Goal: Information Seeking & Learning: Learn about a topic

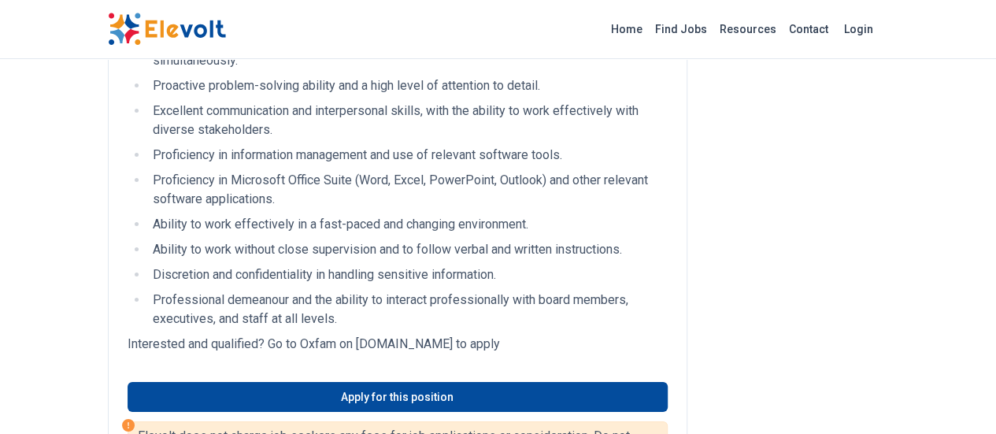
scroll to position [2548, 0]
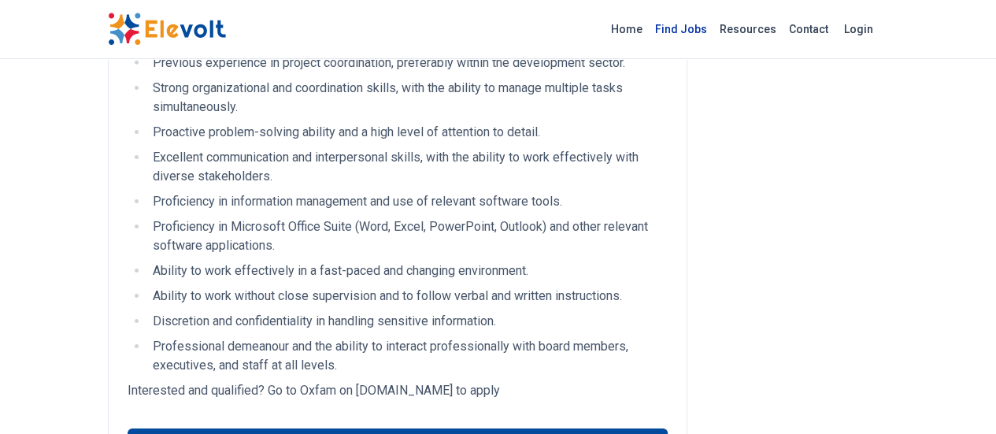
click at [714, 29] on link "Find Jobs" at bounding box center [681, 29] width 65 height 25
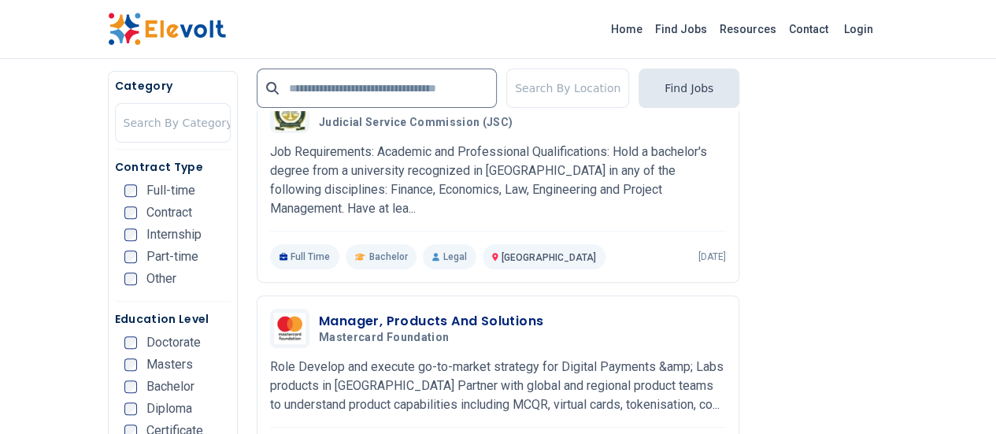
scroll to position [3229, 0]
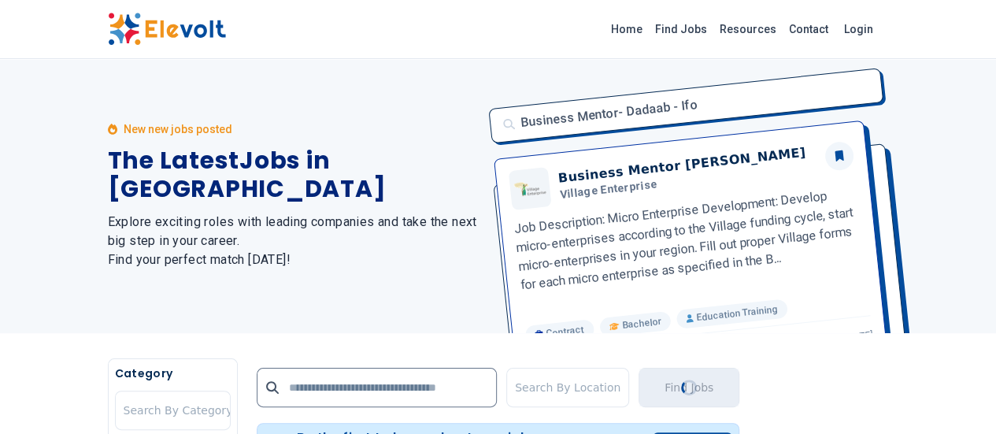
scroll to position [0, 0]
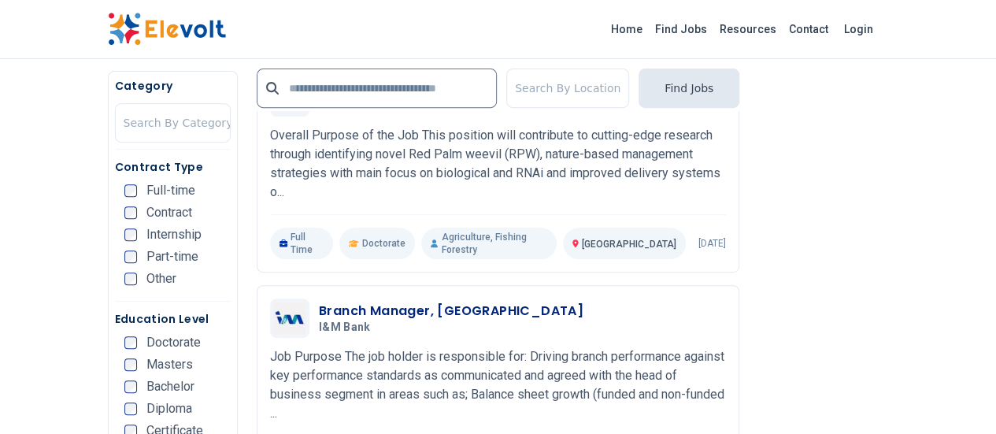
scroll to position [3313, 0]
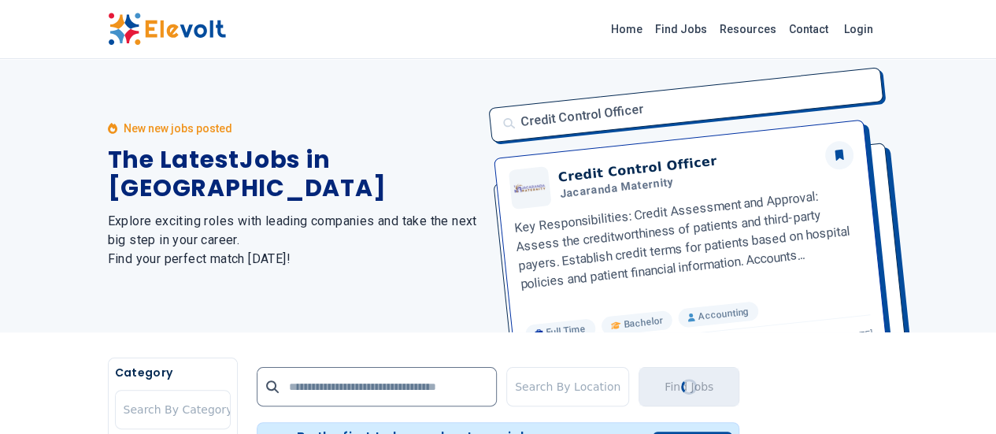
scroll to position [0, 0]
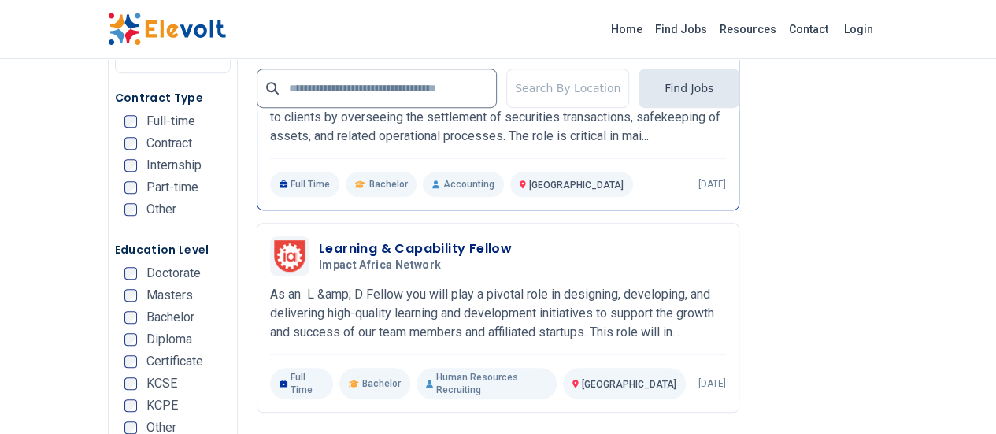
scroll to position [3308, 0]
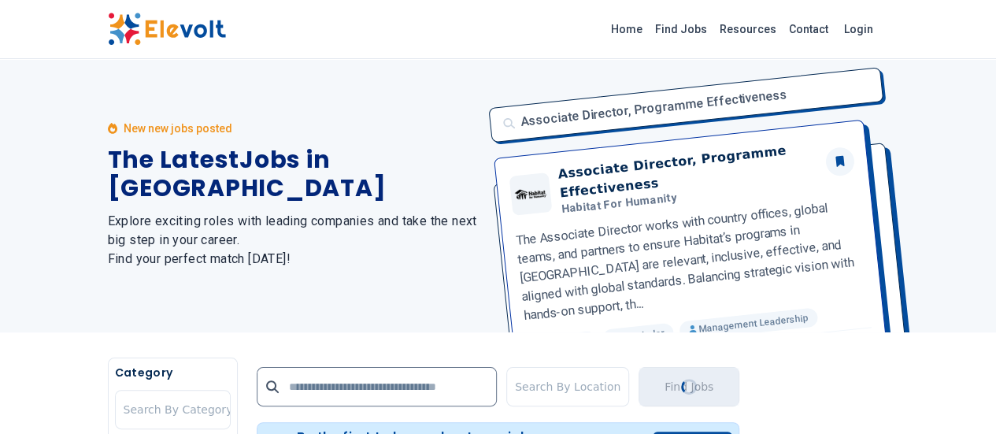
scroll to position [0, 0]
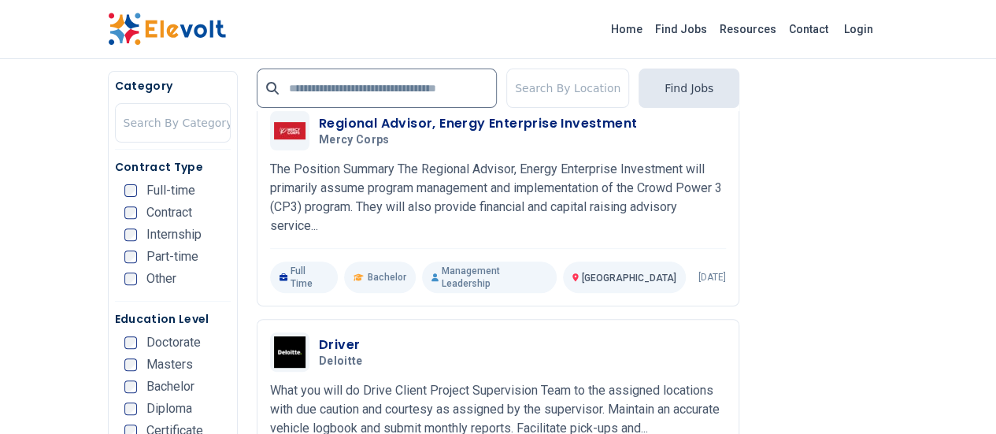
scroll to position [3229, 0]
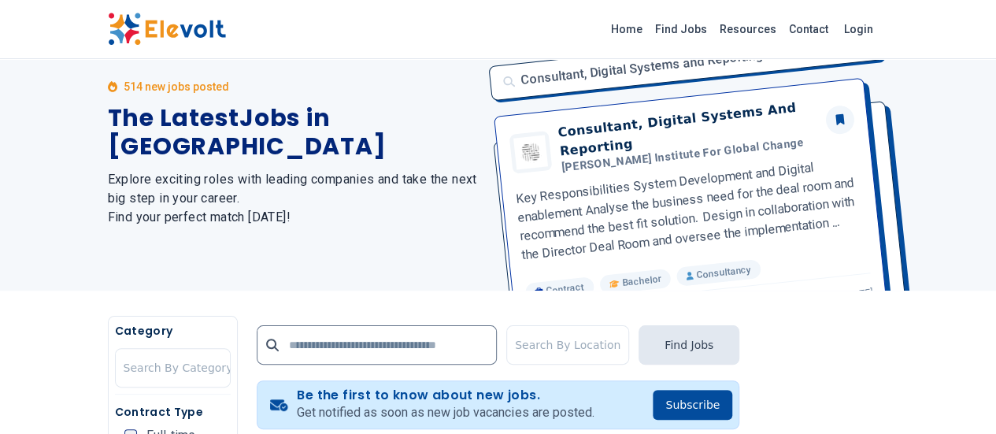
scroll to position [236, 0]
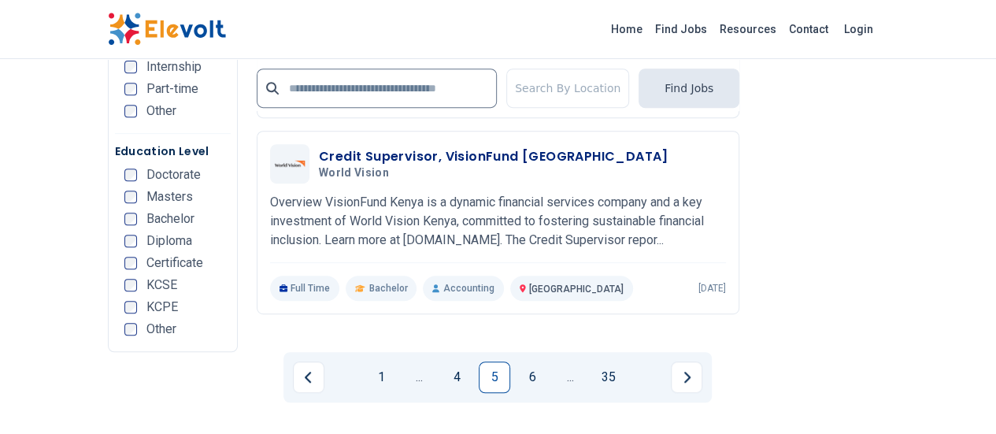
scroll to position [3308, 0]
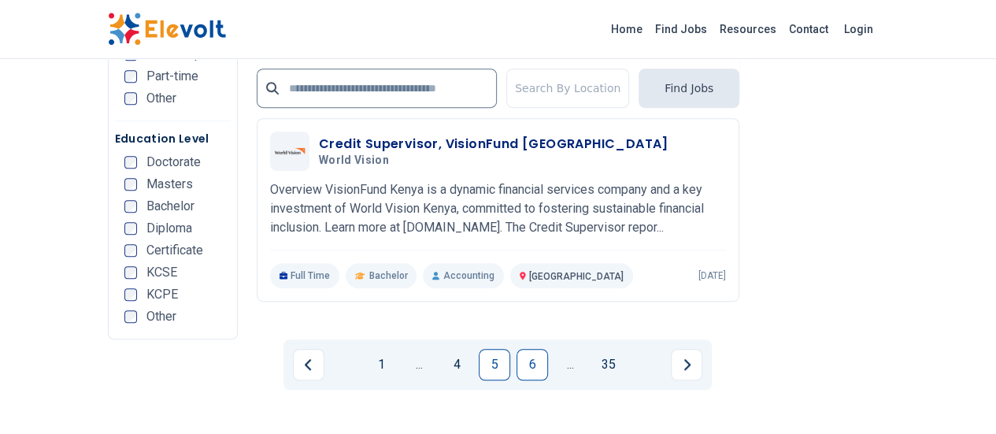
click at [529, 349] on link "6" at bounding box center [533, 365] width 32 height 32
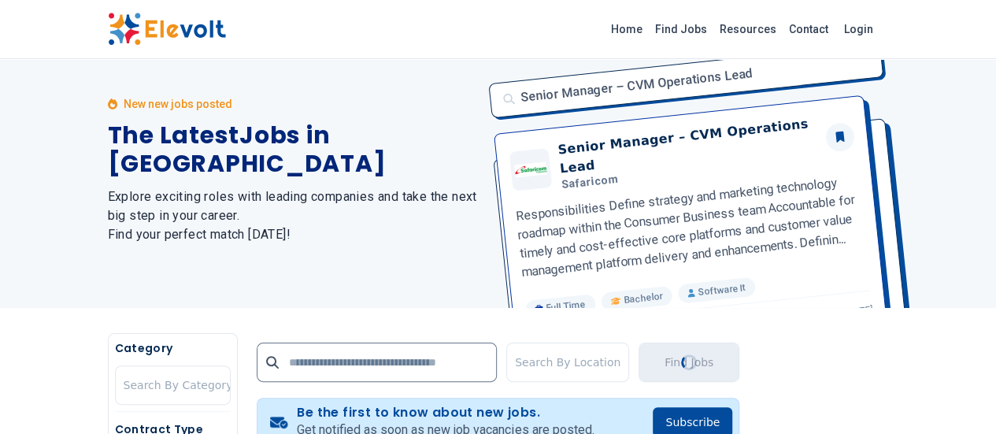
scroll to position [4, 0]
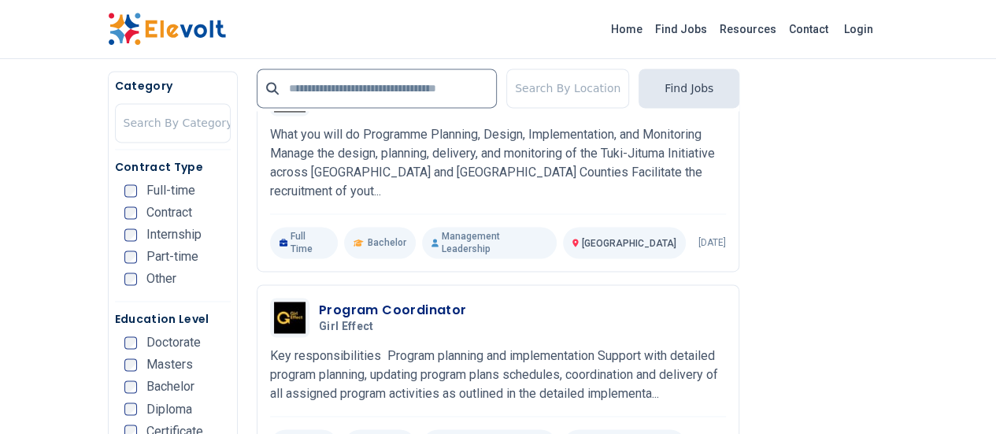
scroll to position [1103, 0]
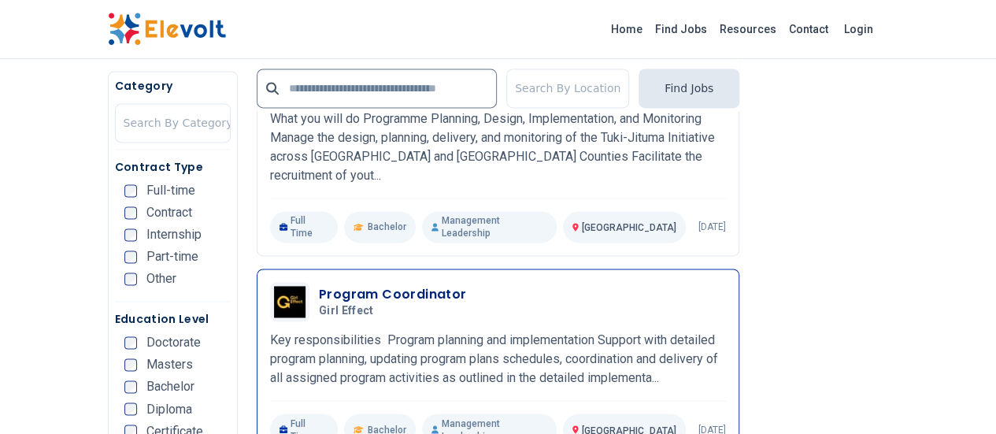
click at [606, 331] on p "Key responsibilities Program planning and implementation Support with detailed …" at bounding box center [498, 359] width 456 height 57
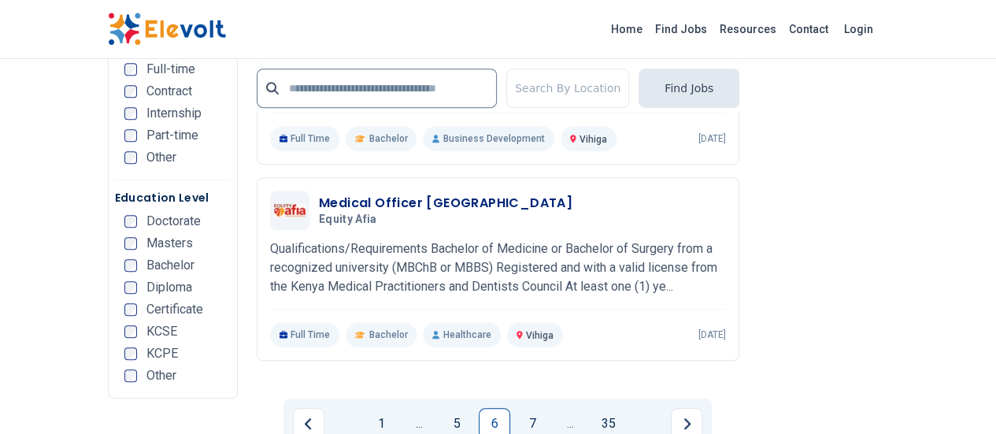
scroll to position [3387, 0]
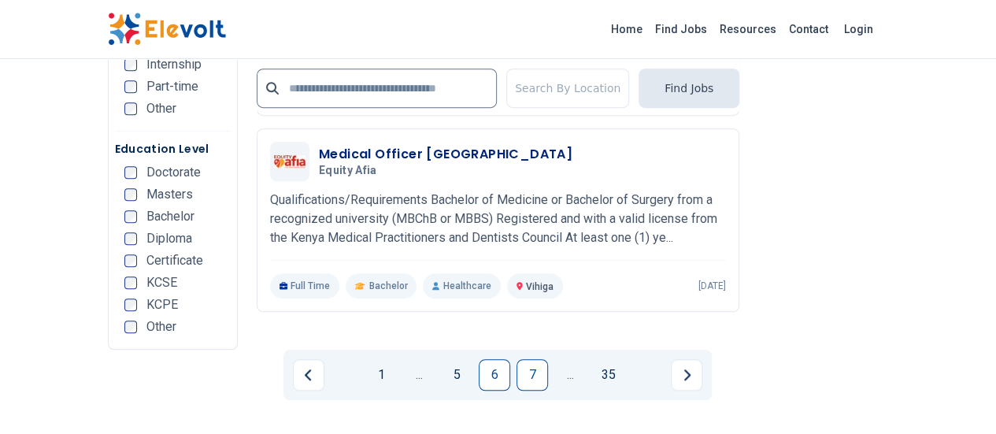
click at [531, 359] on link "7" at bounding box center [533, 375] width 32 height 32
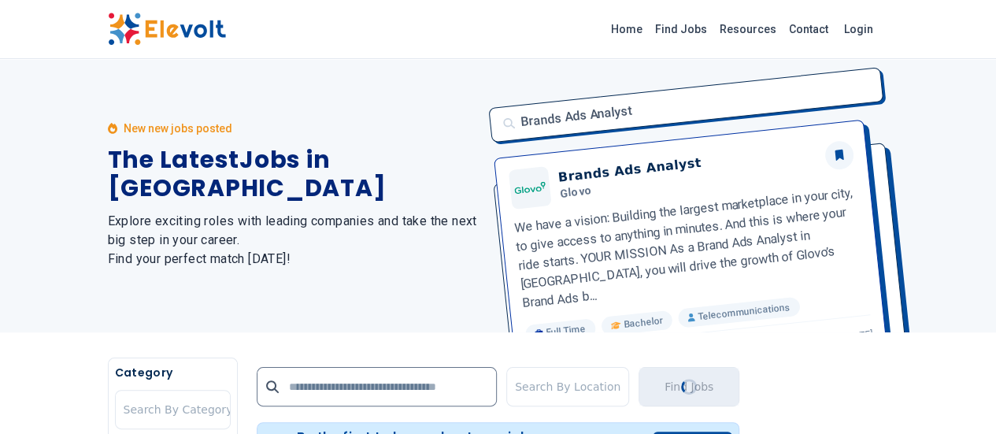
scroll to position [0, 0]
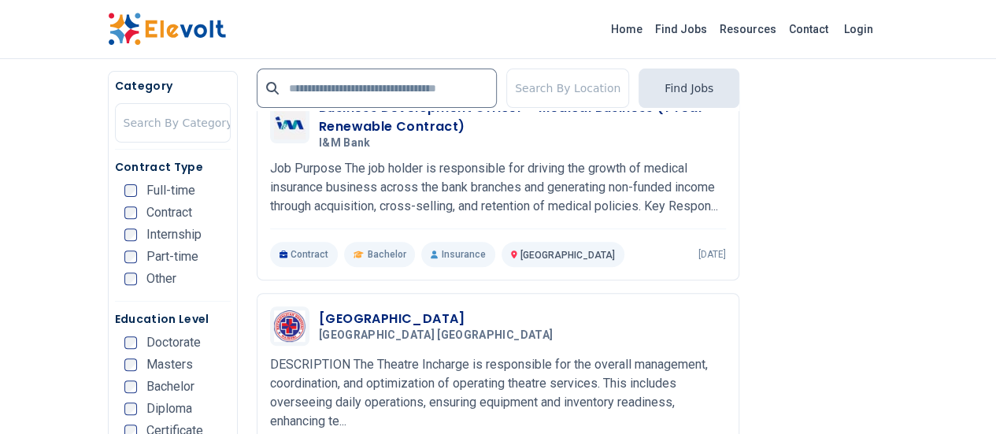
scroll to position [3229, 0]
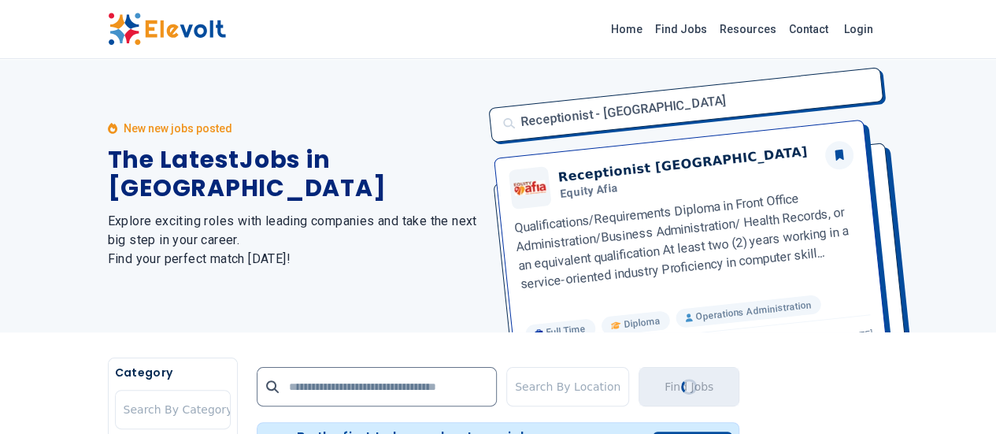
scroll to position [0, 0]
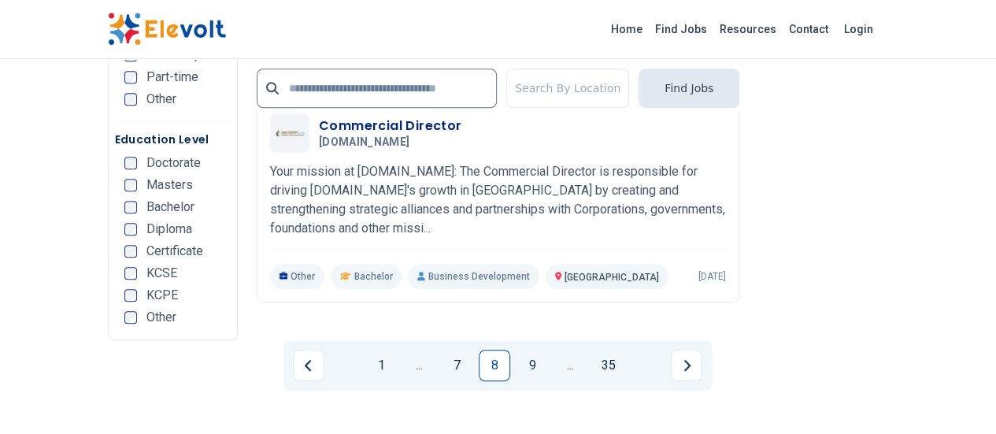
scroll to position [3387, 0]
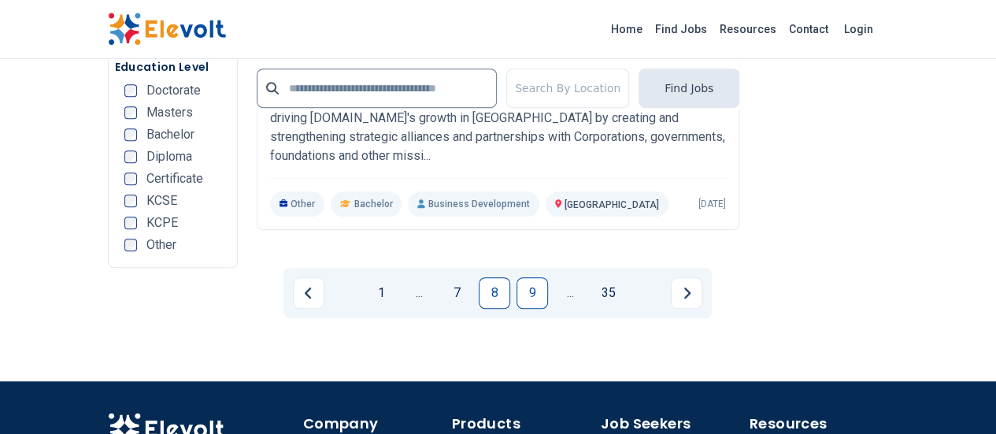
click at [527, 277] on link "9" at bounding box center [533, 293] width 32 height 32
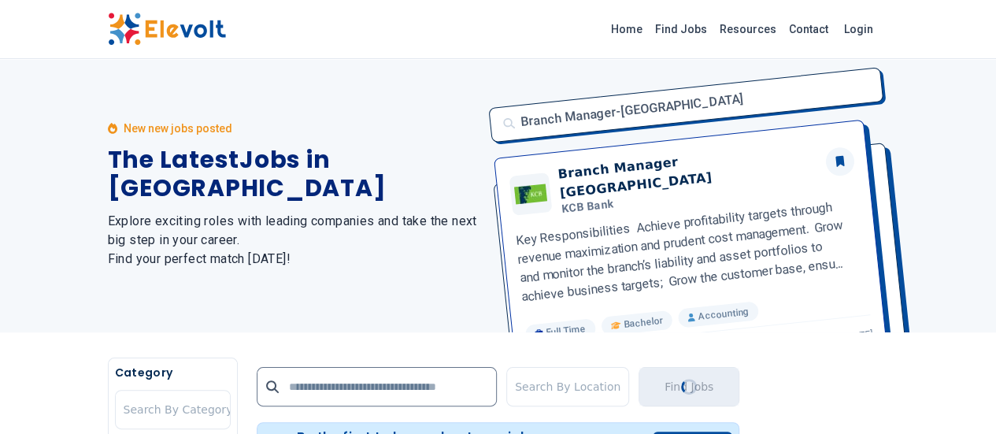
scroll to position [0, 0]
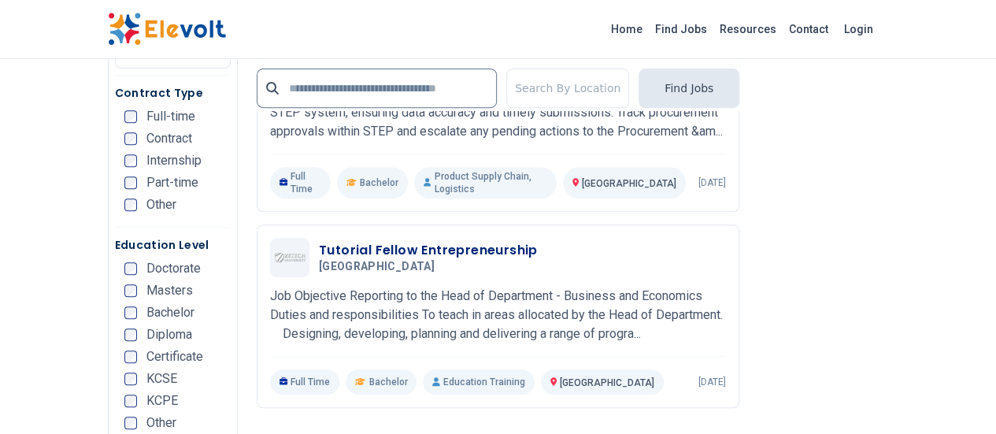
scroll to position [3311, 0]
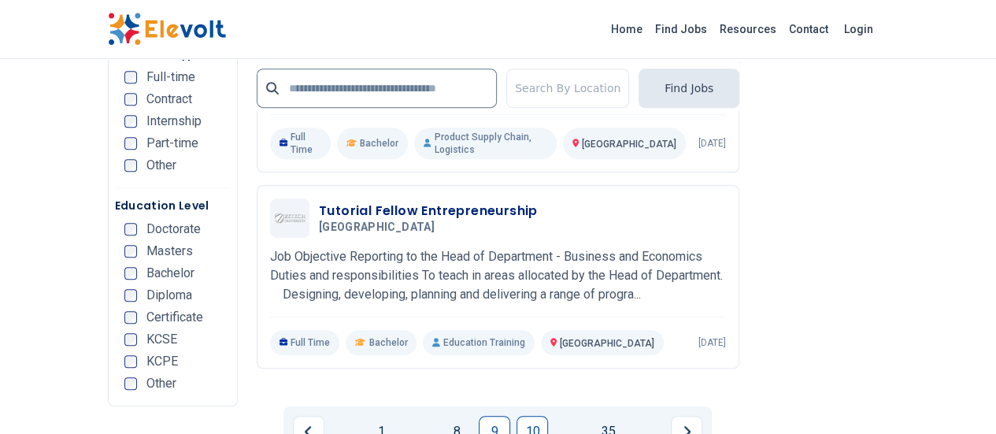
click at [539, 416] on link "10" at bounding box center [533, 432] width 32 height 32
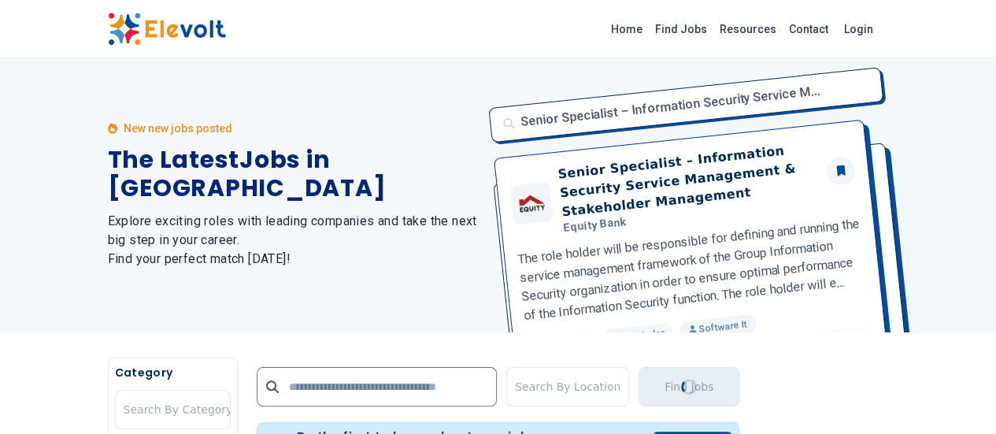
scroll to position [0, 0]
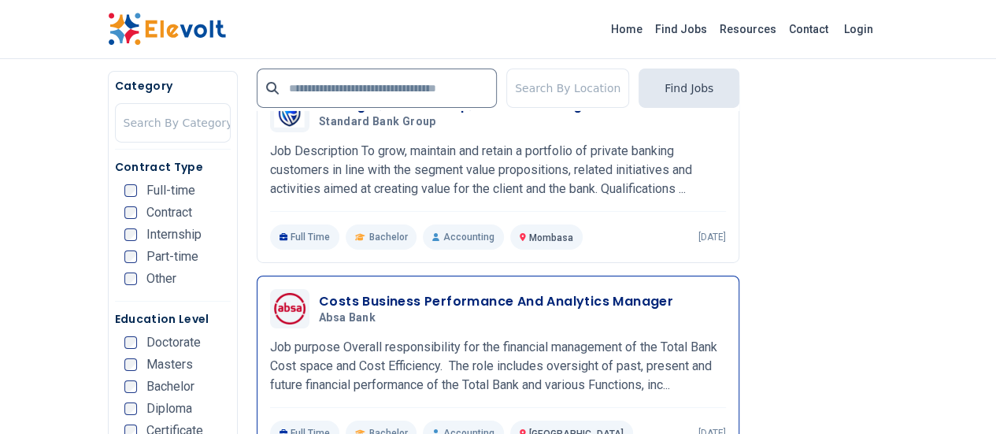
scroll to position [2689, 0]
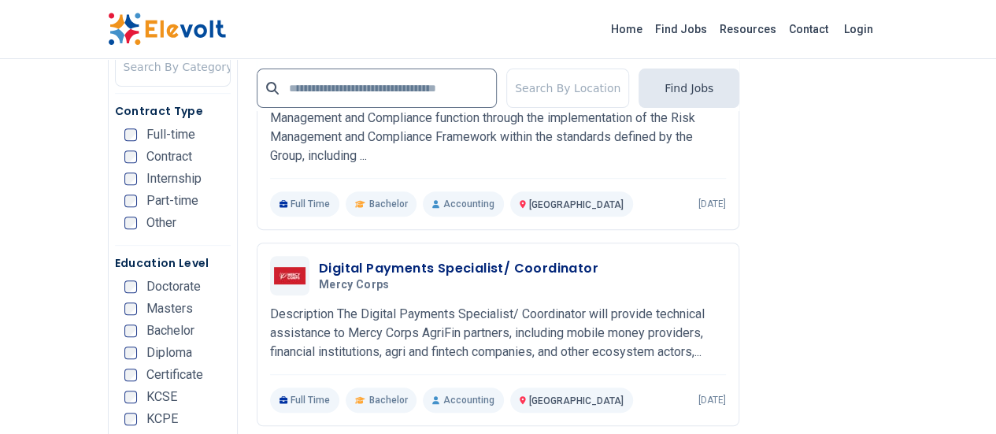
scroll to position [3319, 0]
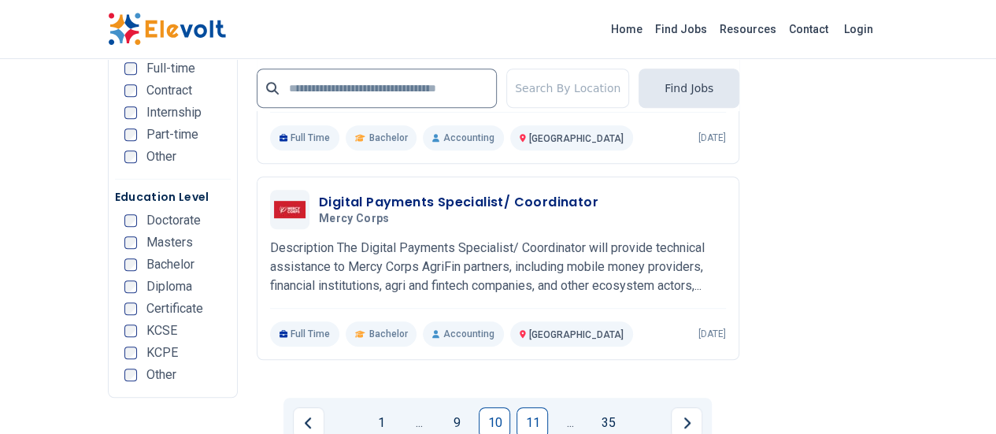
click at [541, 407] on link "11" at bounding box center [533, 423] width 32 height 32
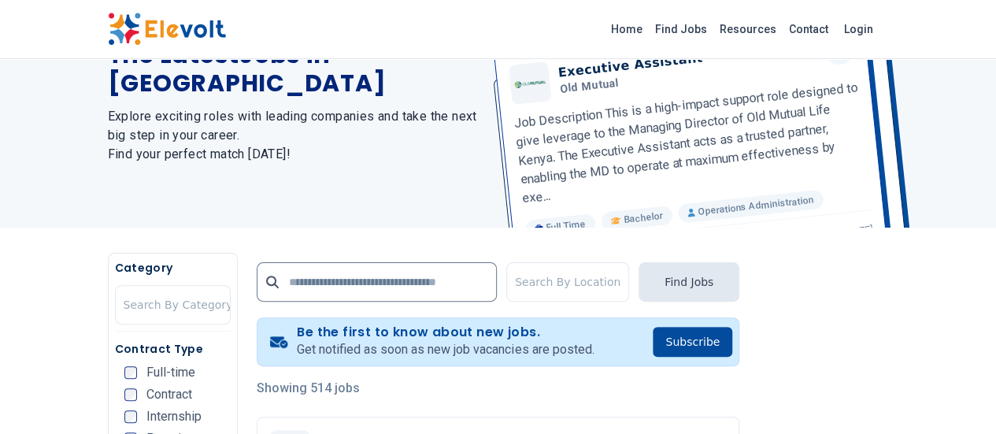
scroll to position [0, 0]
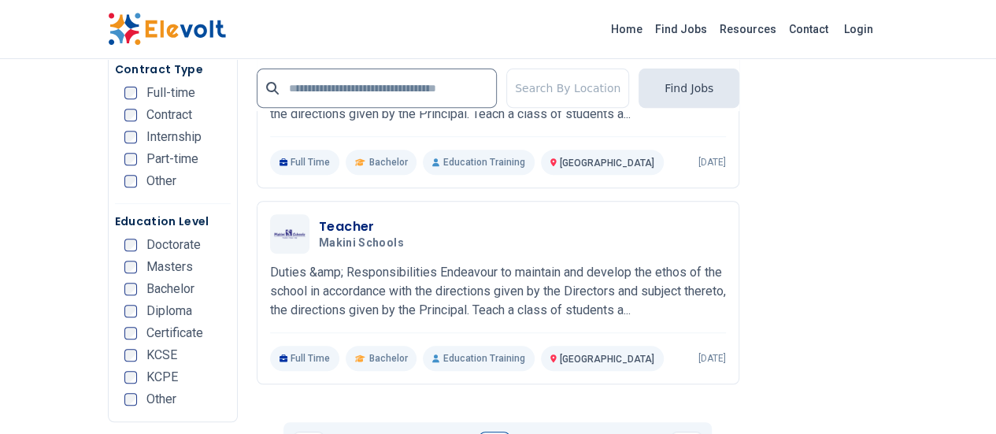
scroll to position [3308, 0]
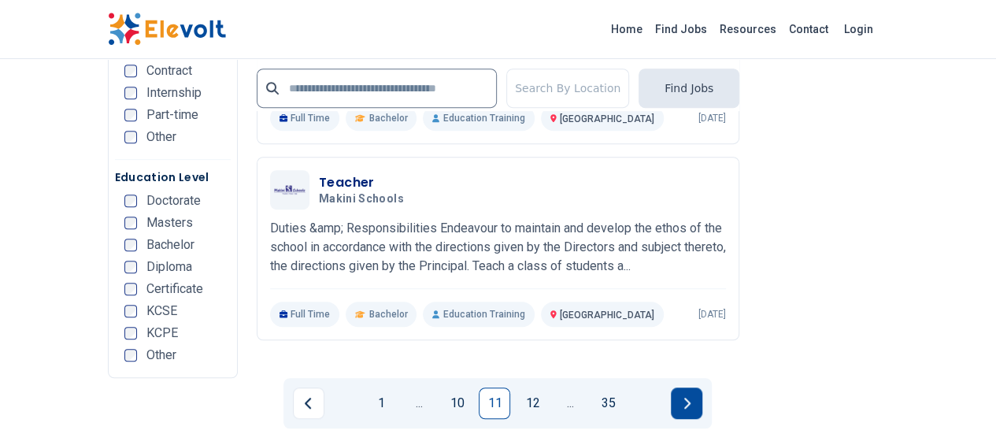
click at [688, 398] on icon "Next page" at bounding box center [687, 403] width 6 height 11
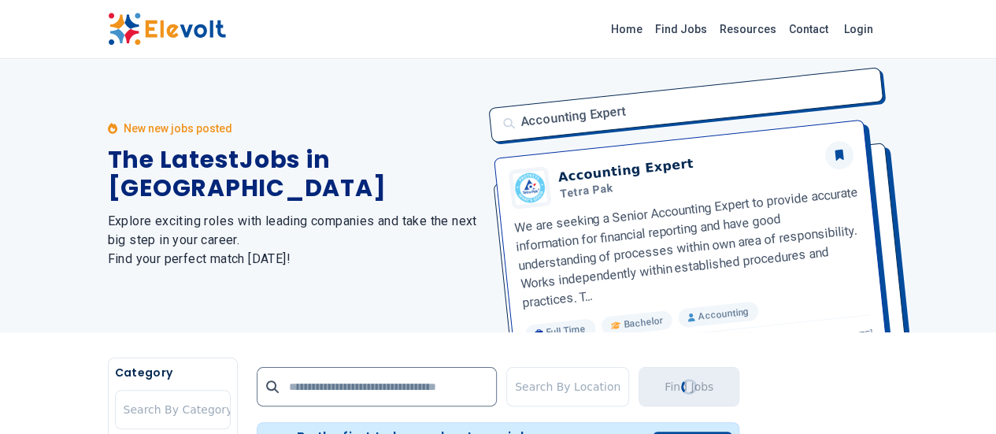
scroll to position [0, 0]
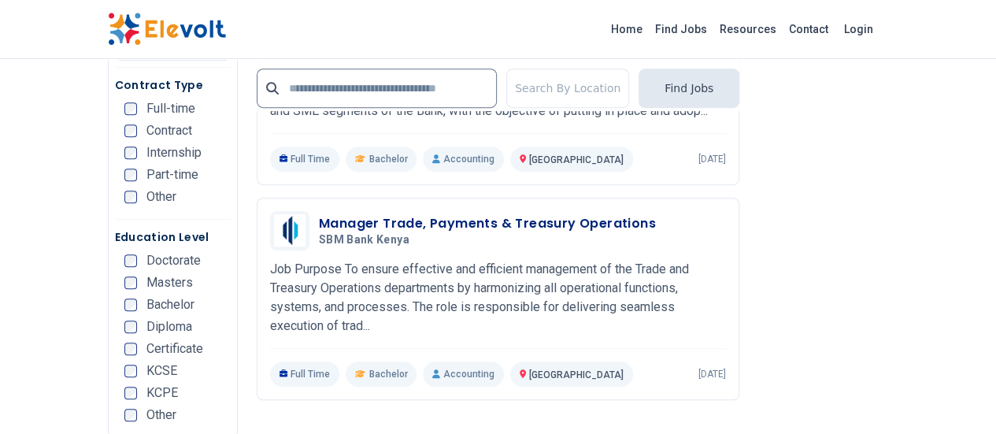
scroll to position [3355, 0]
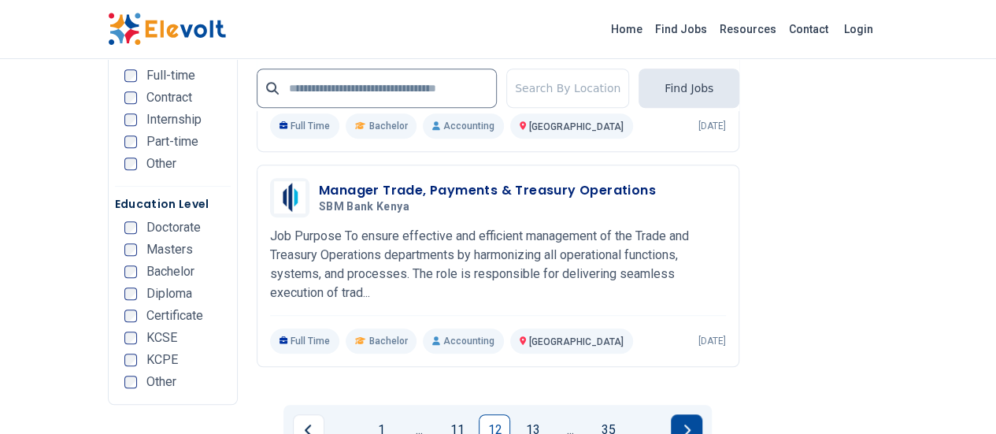
click at [682, 414] on button "Next page" at bounding box center [687, 430] width 32 height 32
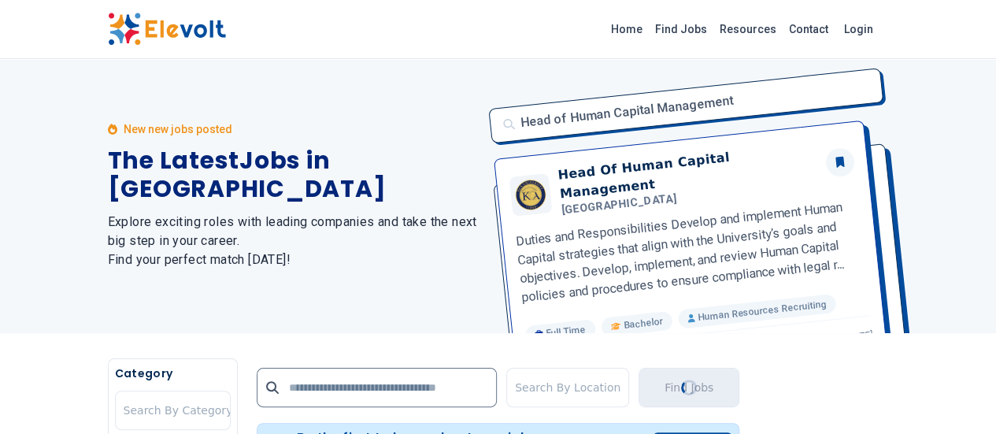
scroll to position [0, 0]
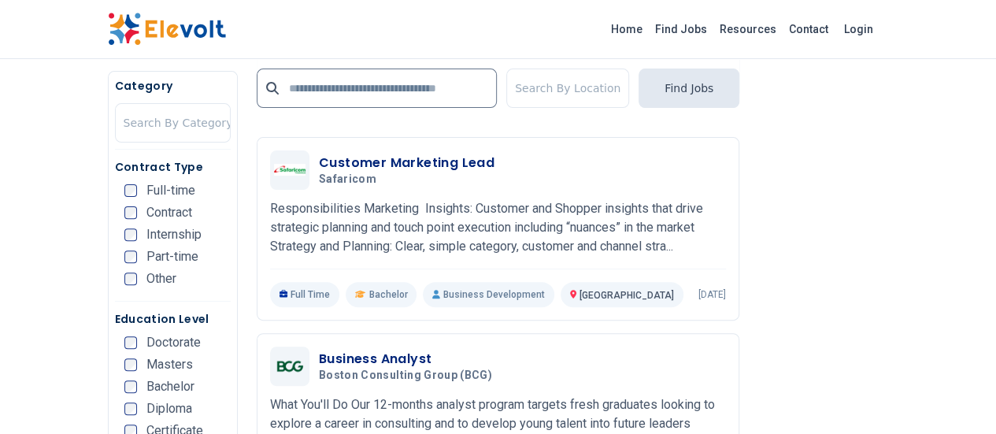
scroll to position [3308, 0]
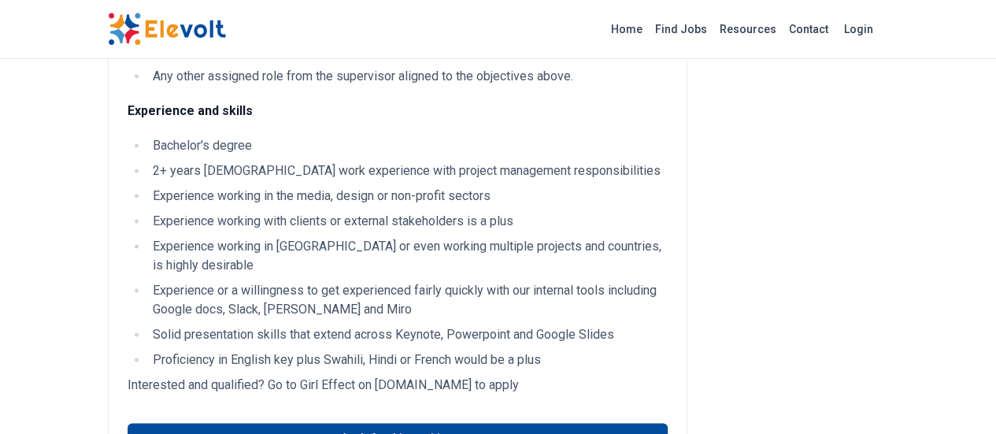
scroll to position [1103, 0]
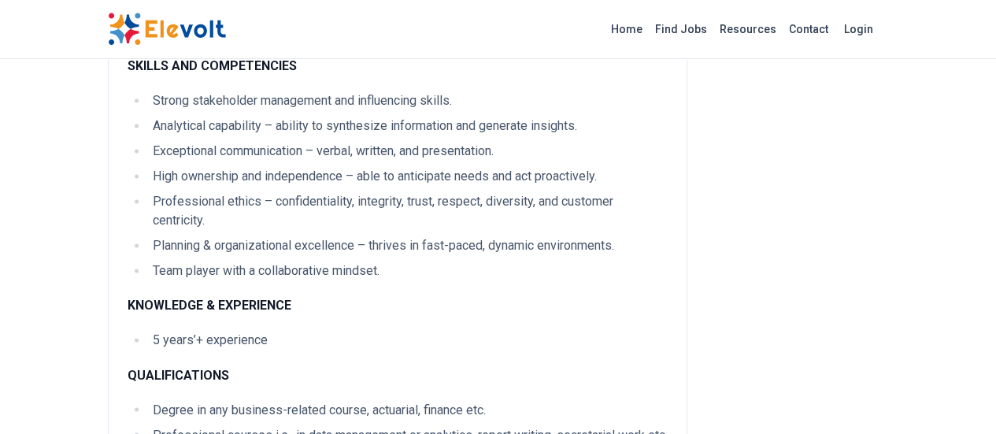
scroll to position [1181, 0]
